Goal: Check status: Check status

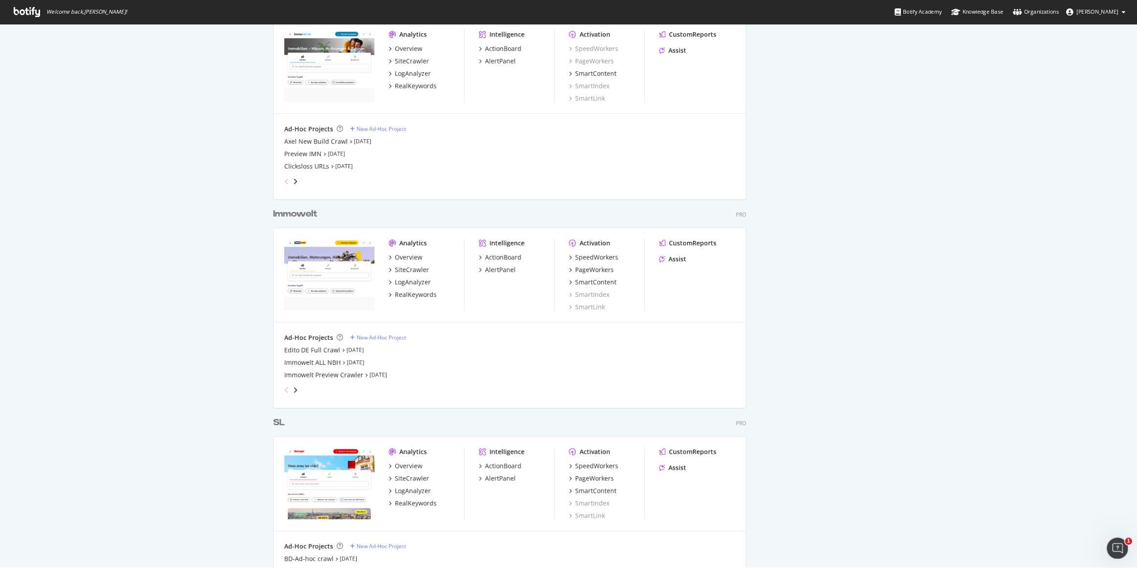
scroll to position [928, 0]
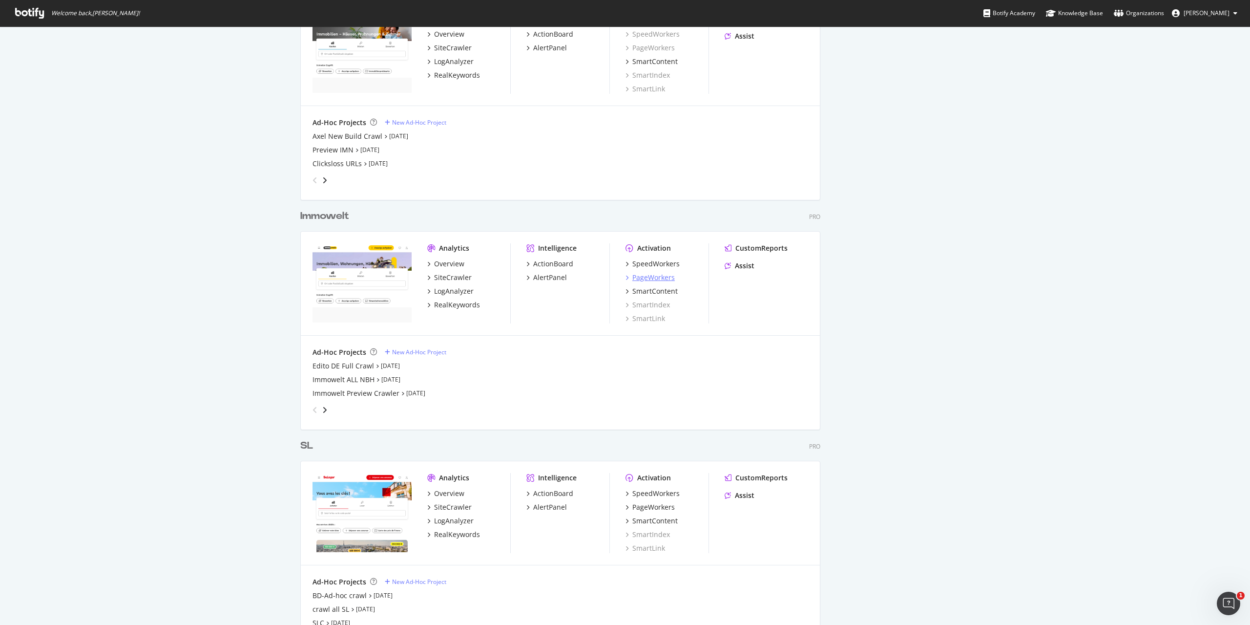
click at [655, 276] on div "PageWorkers" at bounding box center [654, 278] width 42 height 10
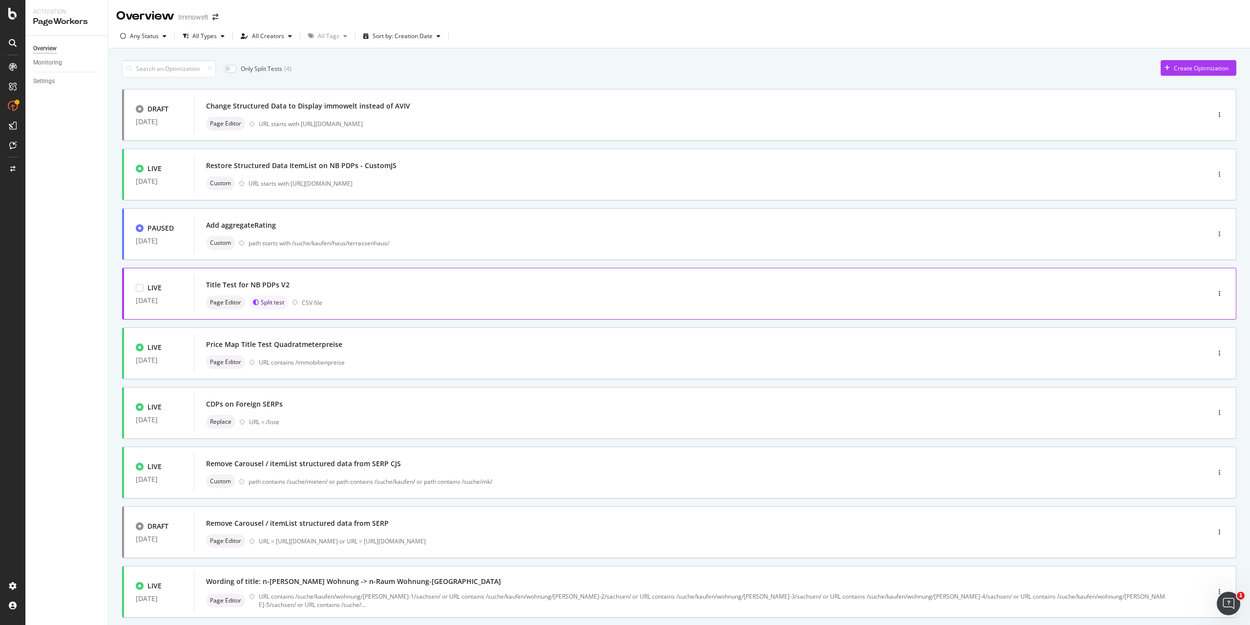
click at [473, 299] on div "Page Editor Split test CSV file" at bounding box center [687, 302] width 962 height 14
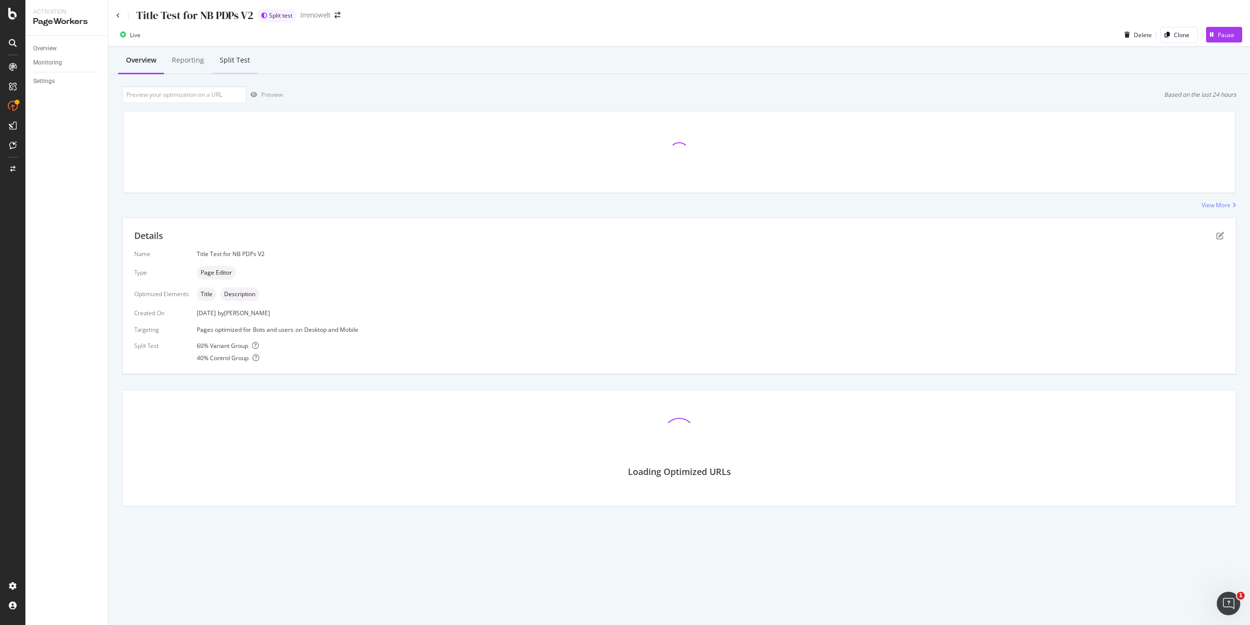
click at [241, 64] on div "Split Test" at bounding box center [235, 60] width 30 height 10
